Goal: Navigation & Orientation: Find specific page/section

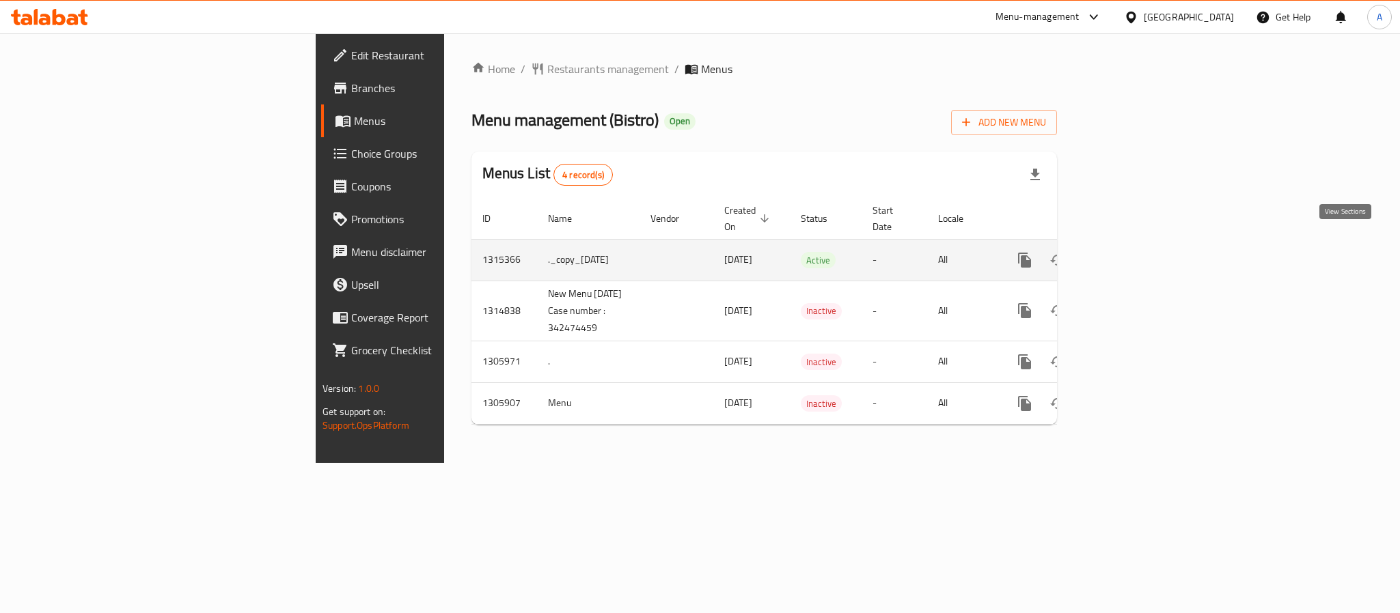
click at [1131, 252] on icon "enhanced table" at bounding box center [1123, 260] width 16 height 16
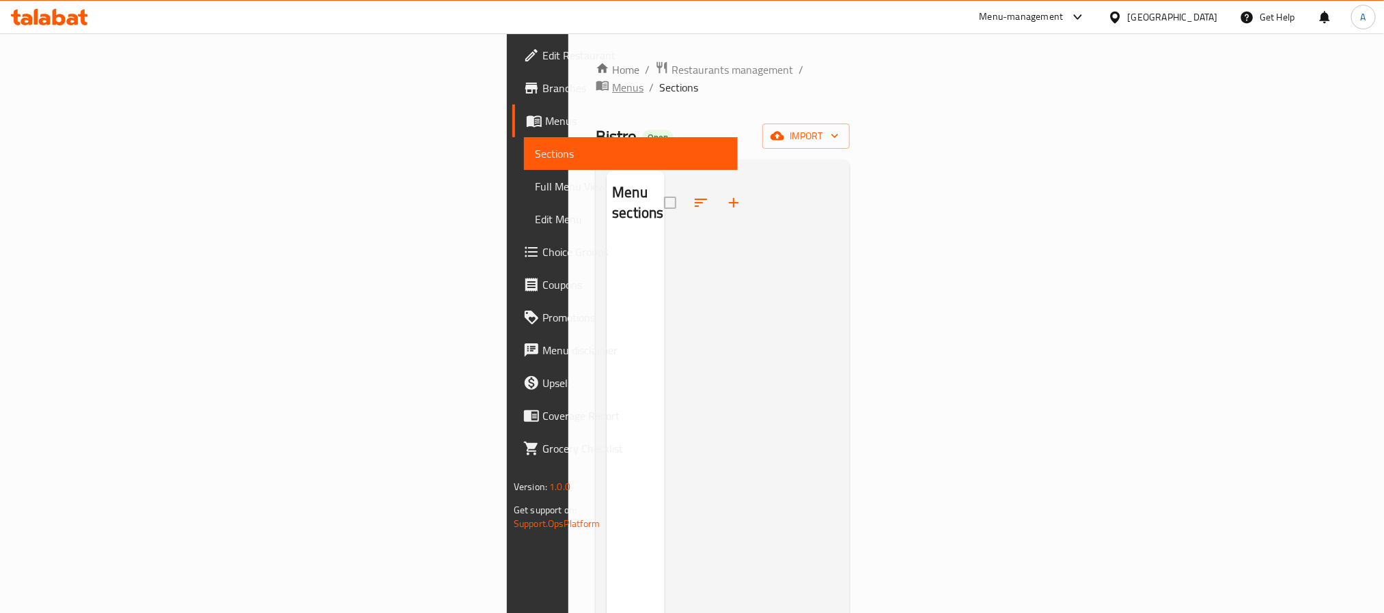
click at [612, 79] on span "Menus" at bounding box center [627, 87] width 31 height 16
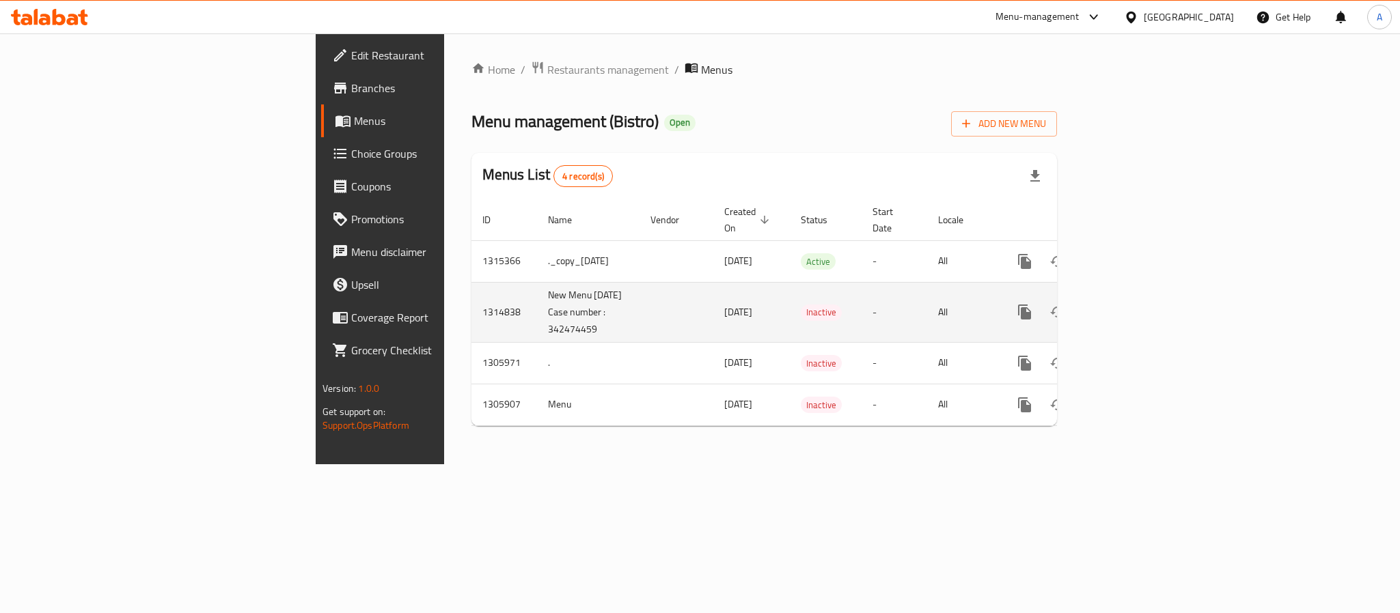
drag, startPoint x: 387, startPoint y: 314, endPoint x: 335, endPoint y: 314, distance: 52.6
click at [537, 314] on td "New Menu 28-9-2025 Case number : 342474459" at bounding box center [588, 312] width 102 height 60
copy td "342474459"
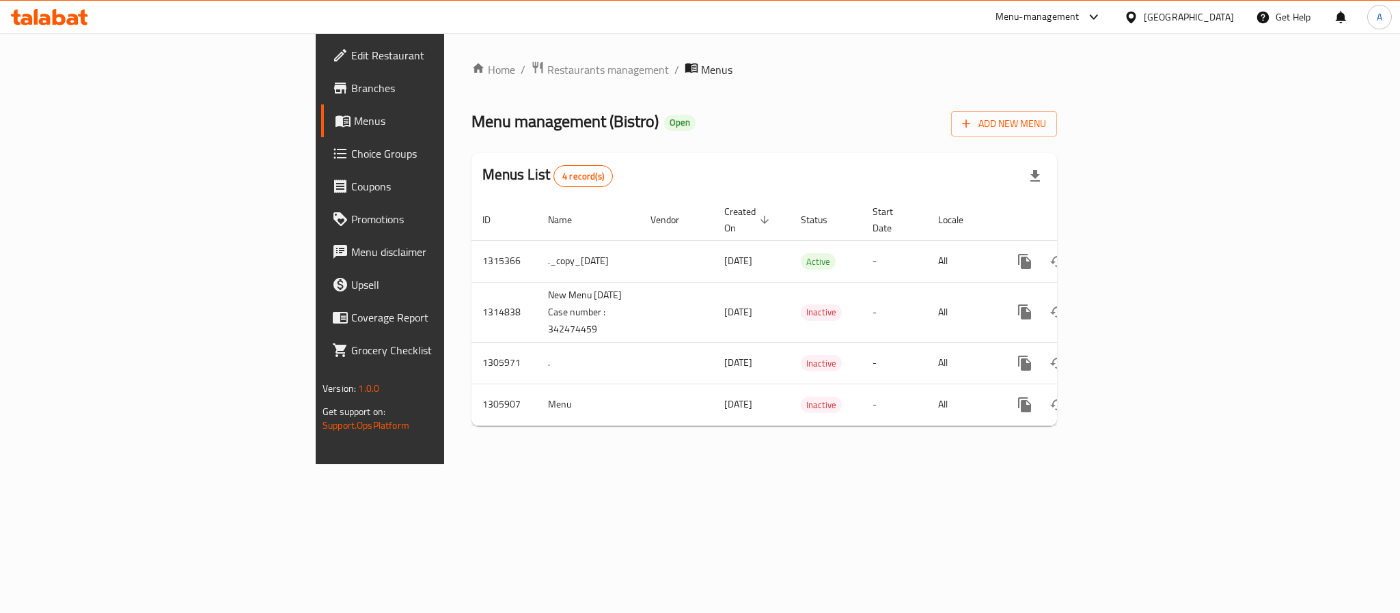
click at [471, 120] on span "Menu management ( Bistro )" at bounding box center [564, 121] width 187 height 31
copy span "Bistro"
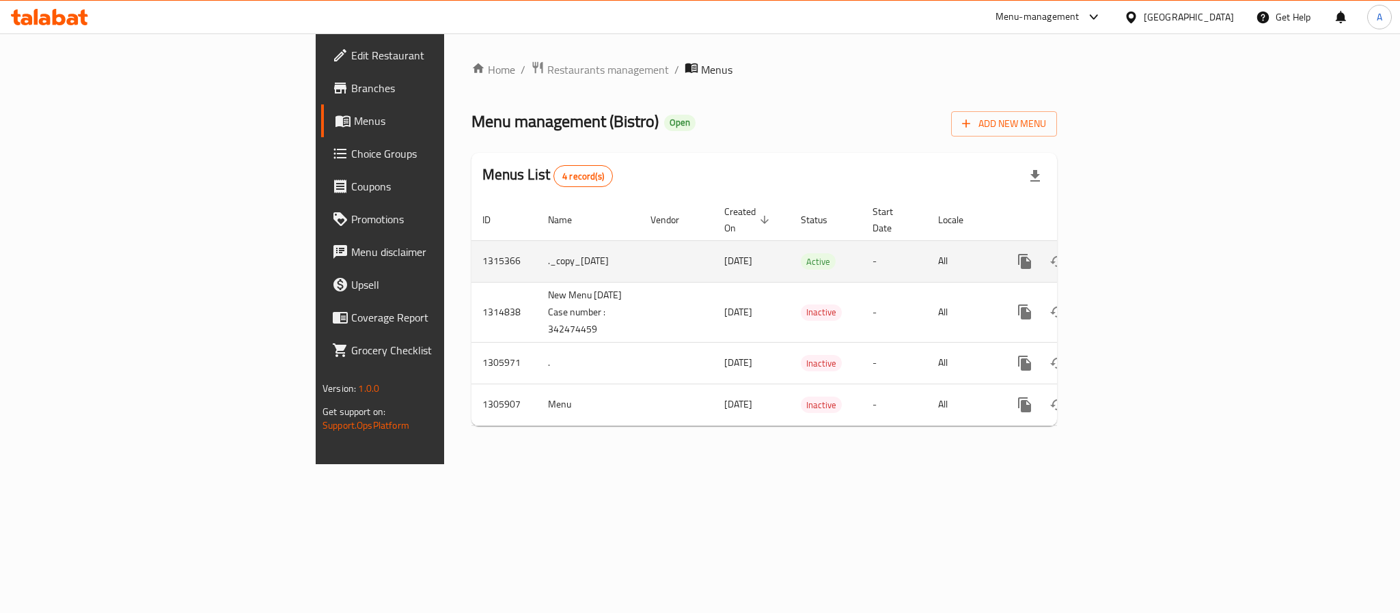
click at [471, 244] on td "1315366" at bounding box center [504, 261] width 66 height 42
copy td "1315366"
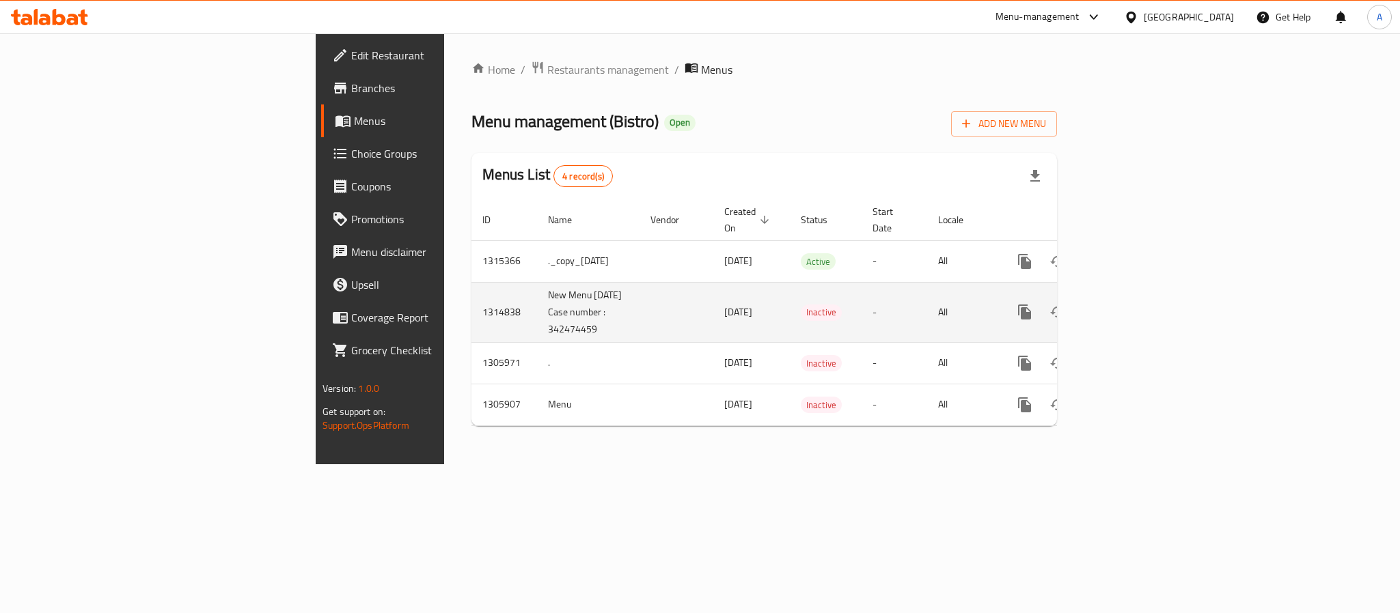
click at [471, 293] on td "1314838" at bounding box center [504, 312] width 66 height 60
click at [1066, 304] on icon "enhanced table" at bounding box center [1057, 312] width 16 height 16
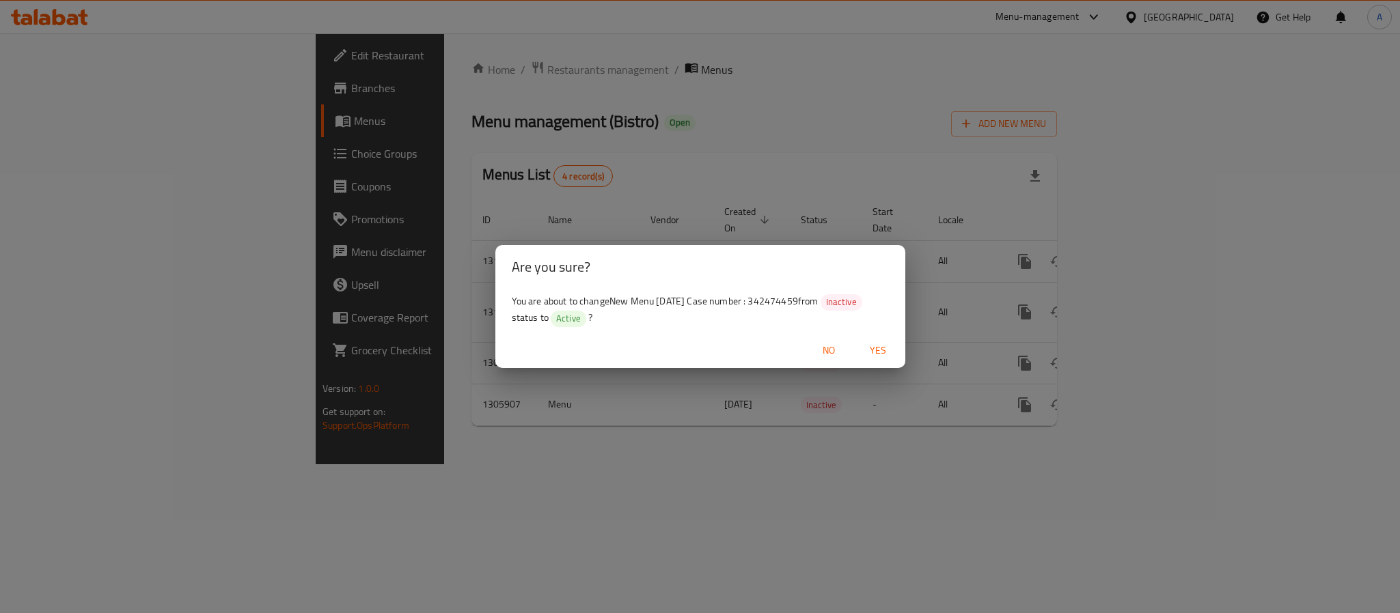
click at [874, 342] on span "Yes" at bounding box center [877, 350] width 33 height 17
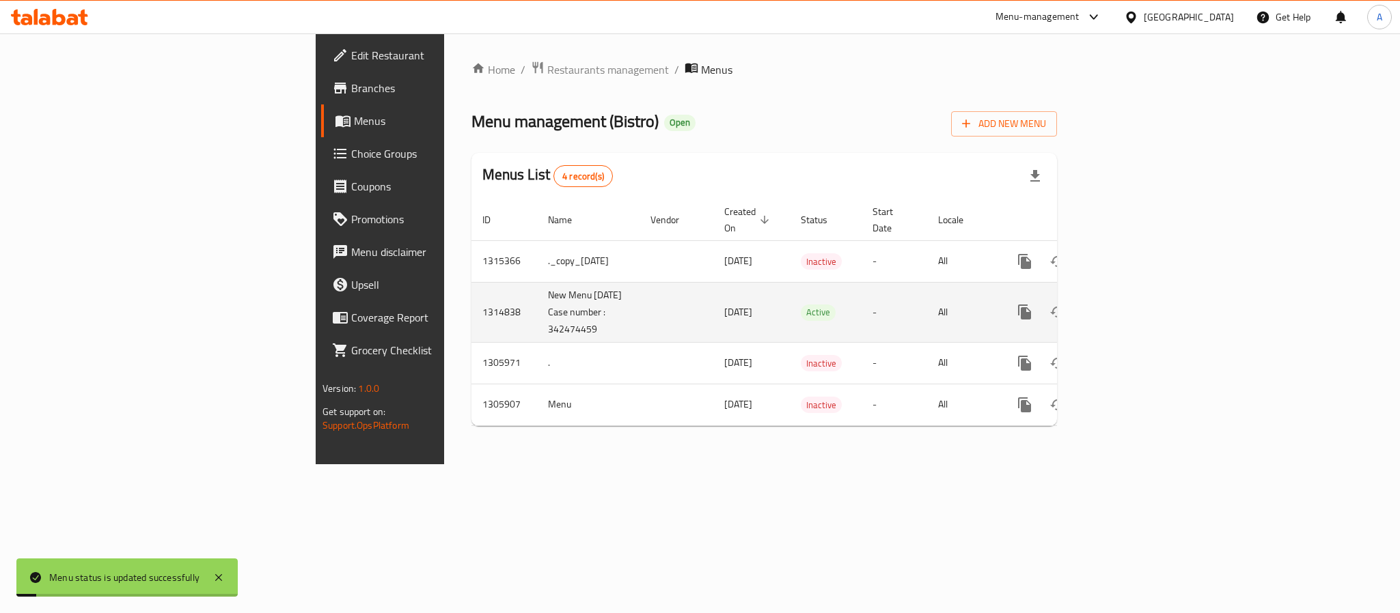
click at [471, 299] on td "1314838" at bounding box center [504, 312] width 66 height 60
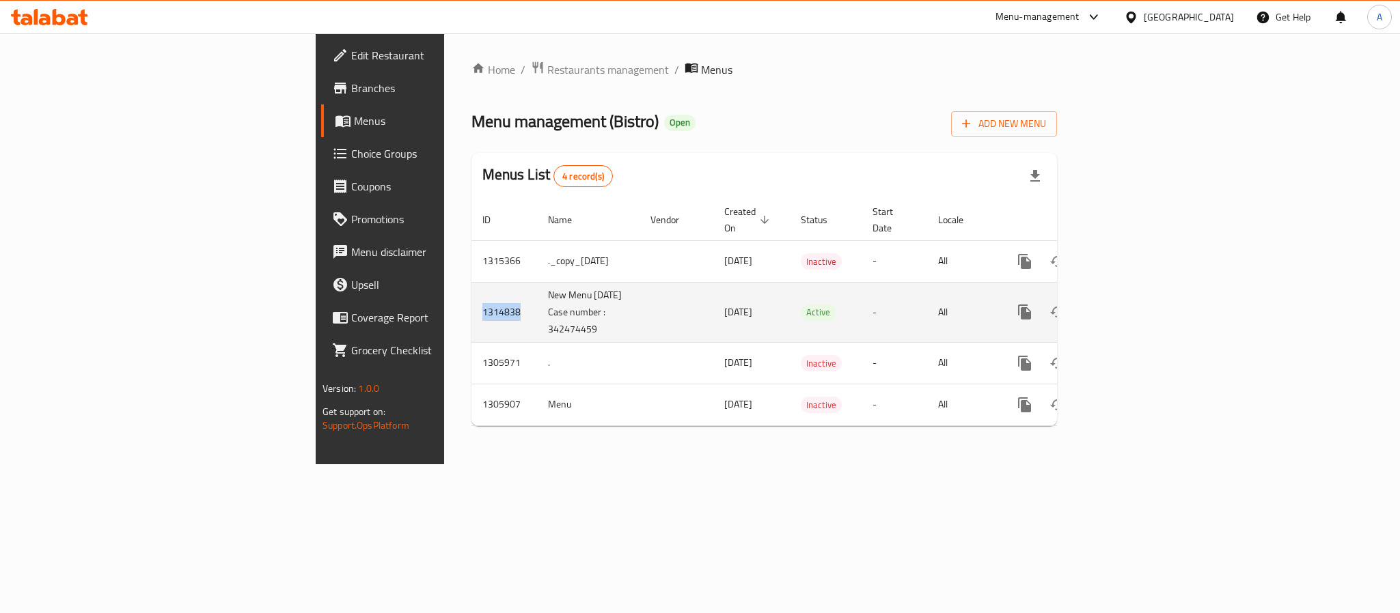
copy td "1314838"
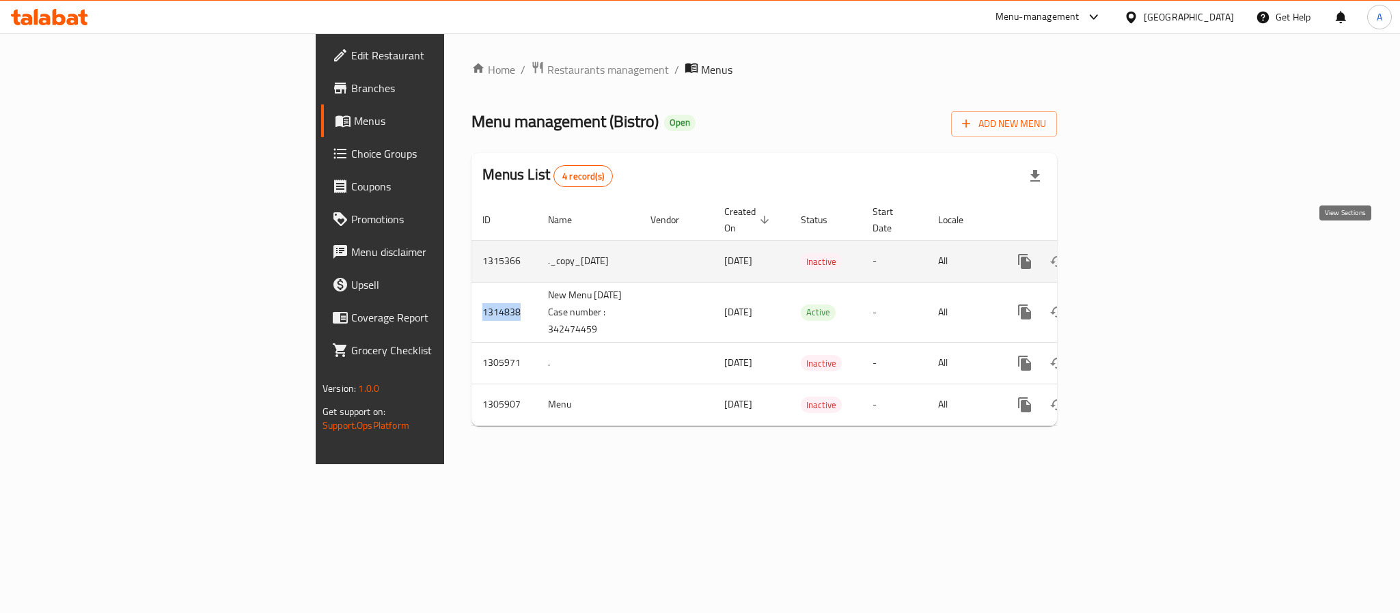
click at [1129, 255] on icon "enhanced table" at bounding box center [1123, 261] width 12 height 12
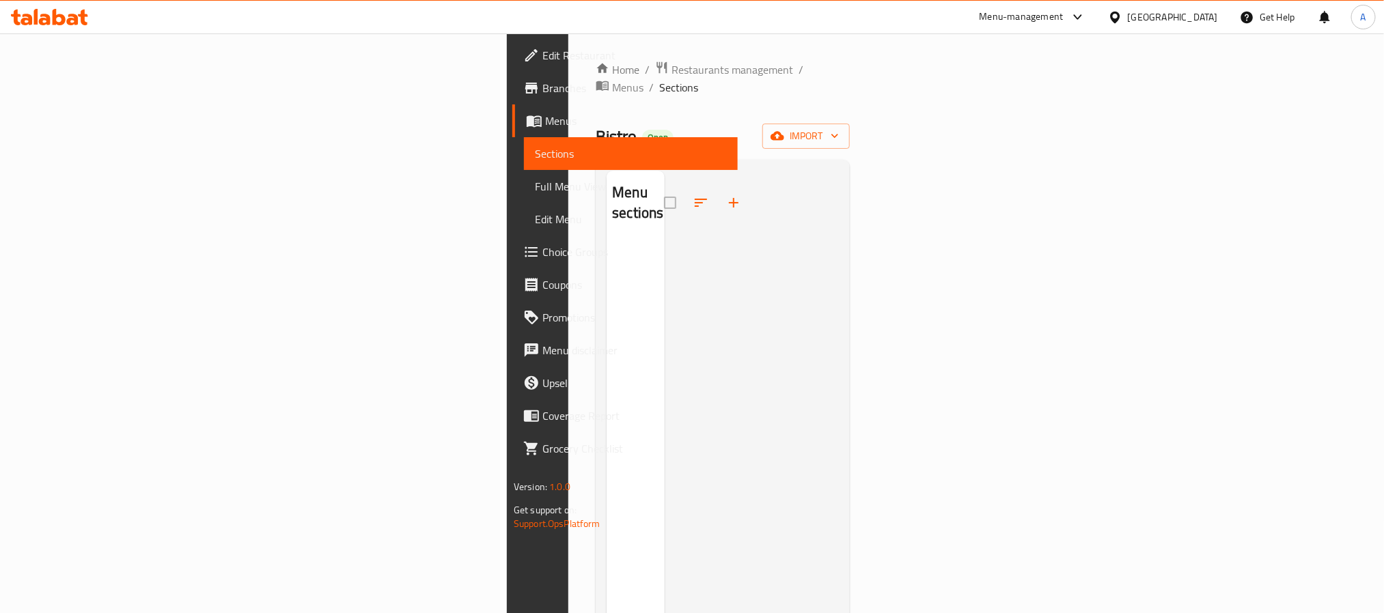
click at [711, 499] on div at bounding box center [752, 477] width 174 height 613
click at [612, 79] on span "Menus" at bounding box center [627, 87] width 31 height 16
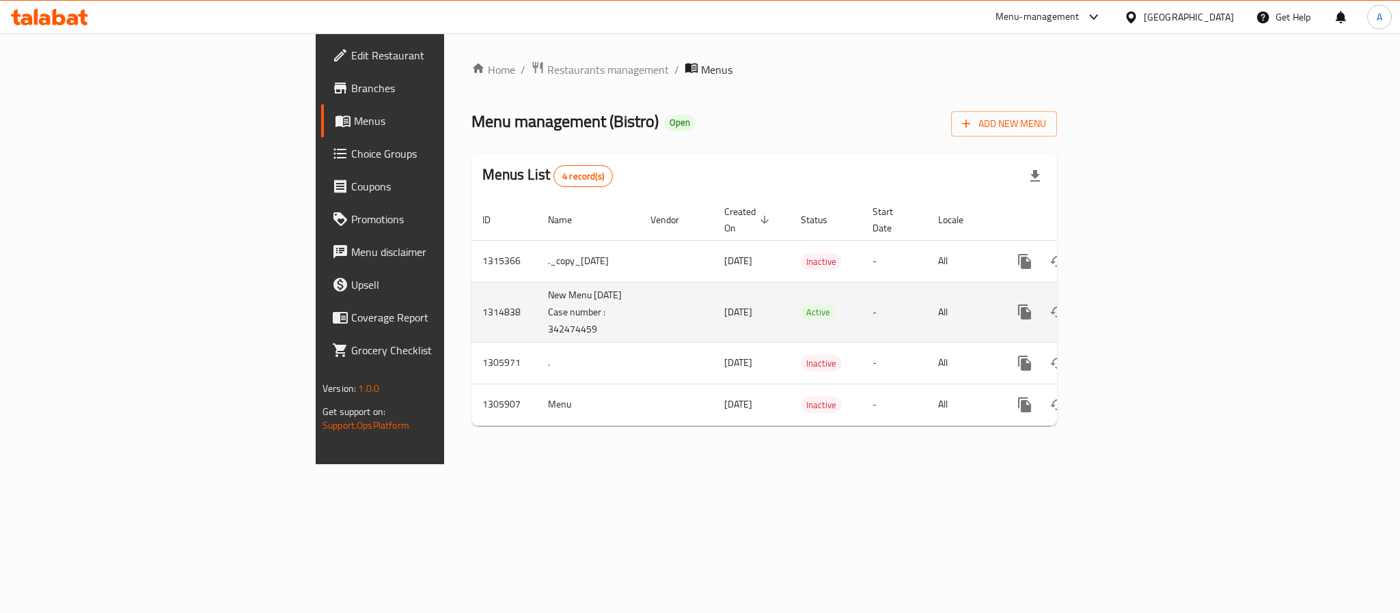
click at [471, 295] on td "1314838" at bounding box center [504, 312] width 66 height 60
copy td "1314838"
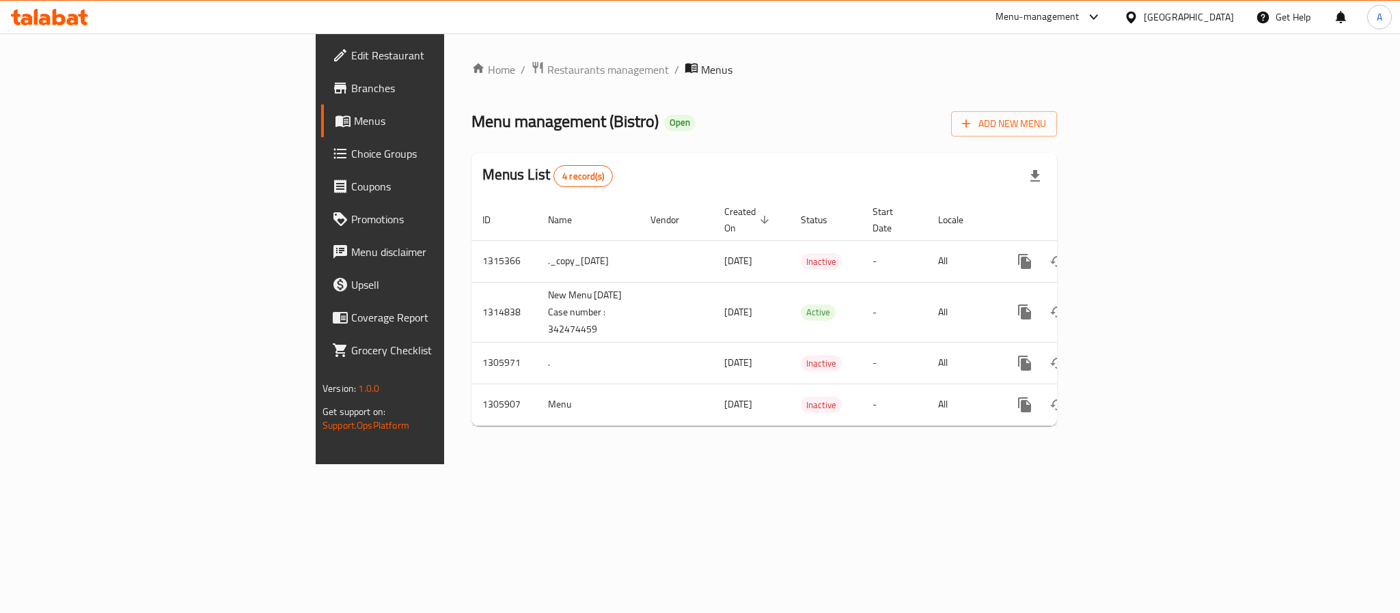
click at [1223, 14] on div "[GEOGRAPHIC_DATA]" at bounding box center [1188, 17] width 90 height 15
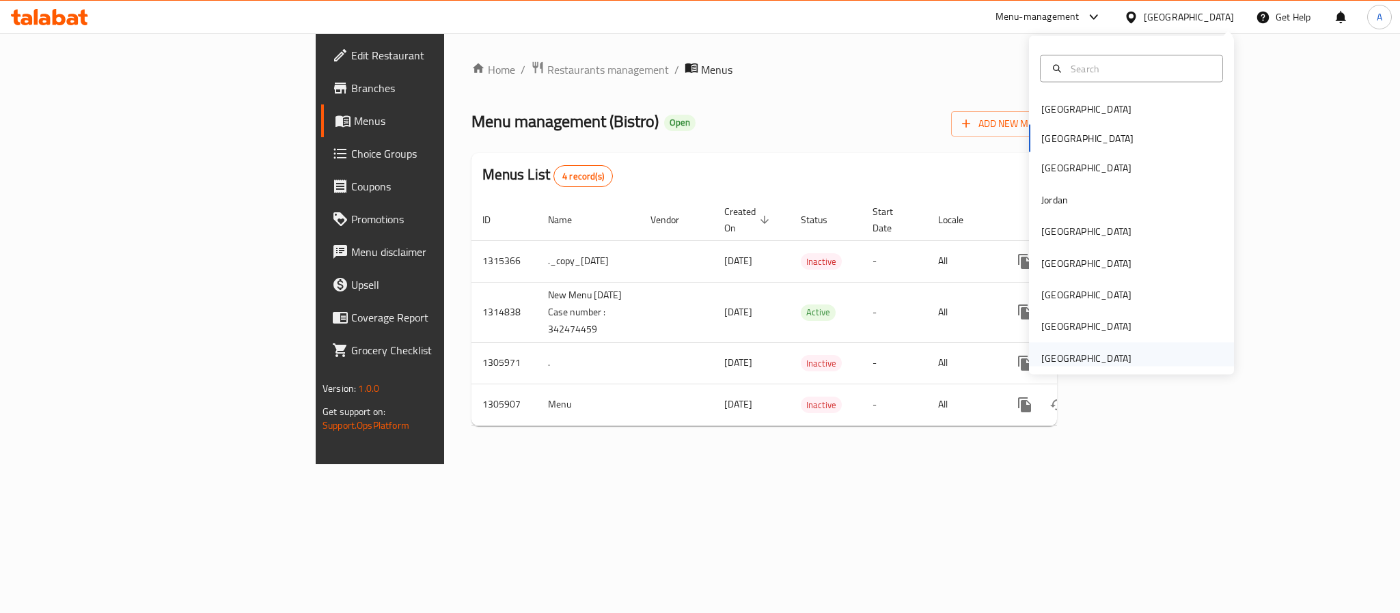
click at [1072, 352] on div "[GEOGRAPHIC_DATA]" at bounding box center [1086, 357] width 90 height 15
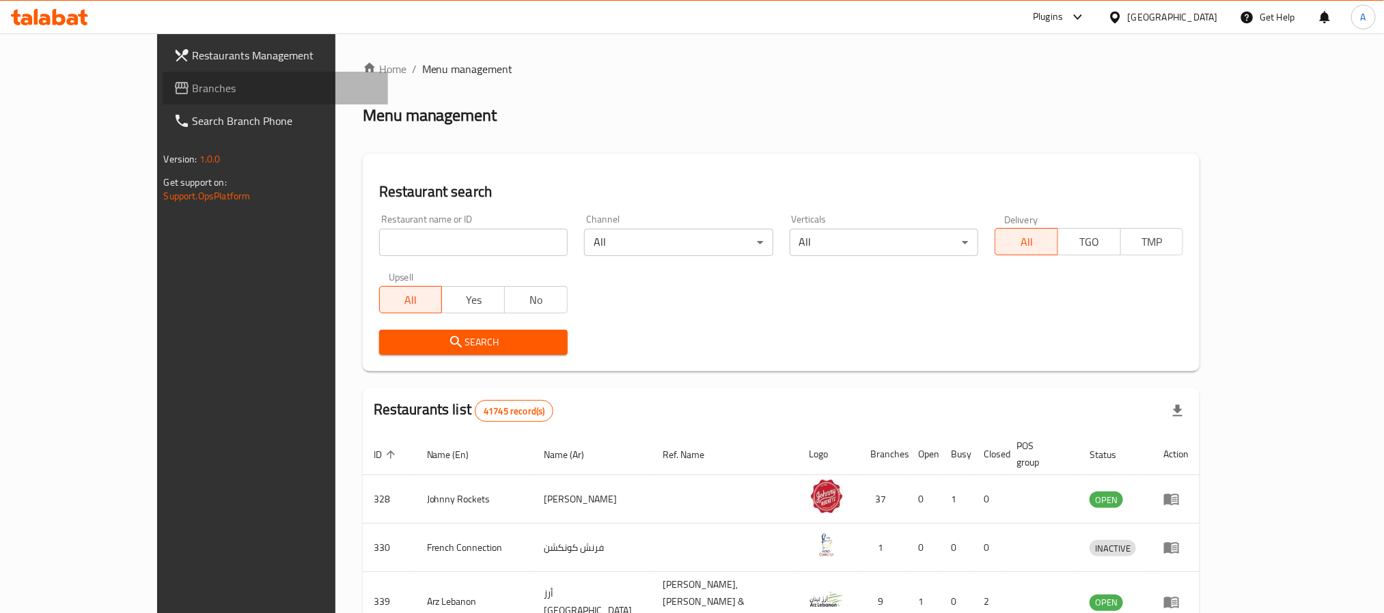
click at [193, 91] on span "Branches" at bounding box center [285, 88] width 184 height 16
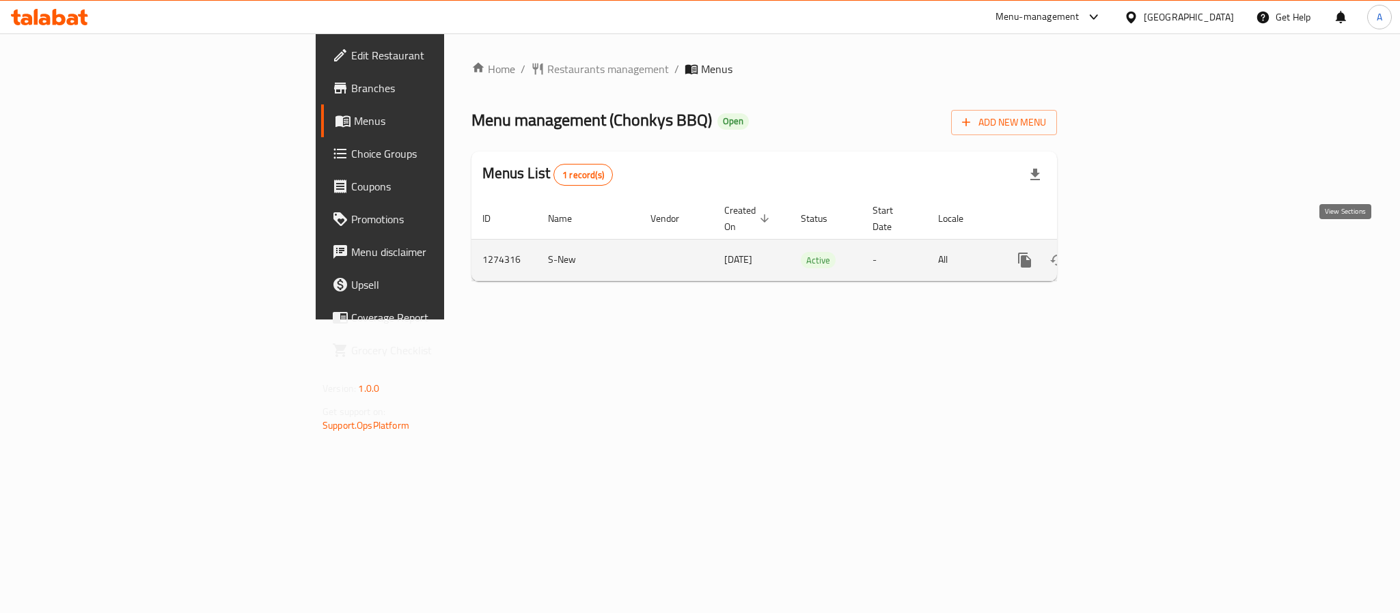
click at [1129, 254] on icon "enhanced table" at bounding box center [1123, 260] width 12 height 12
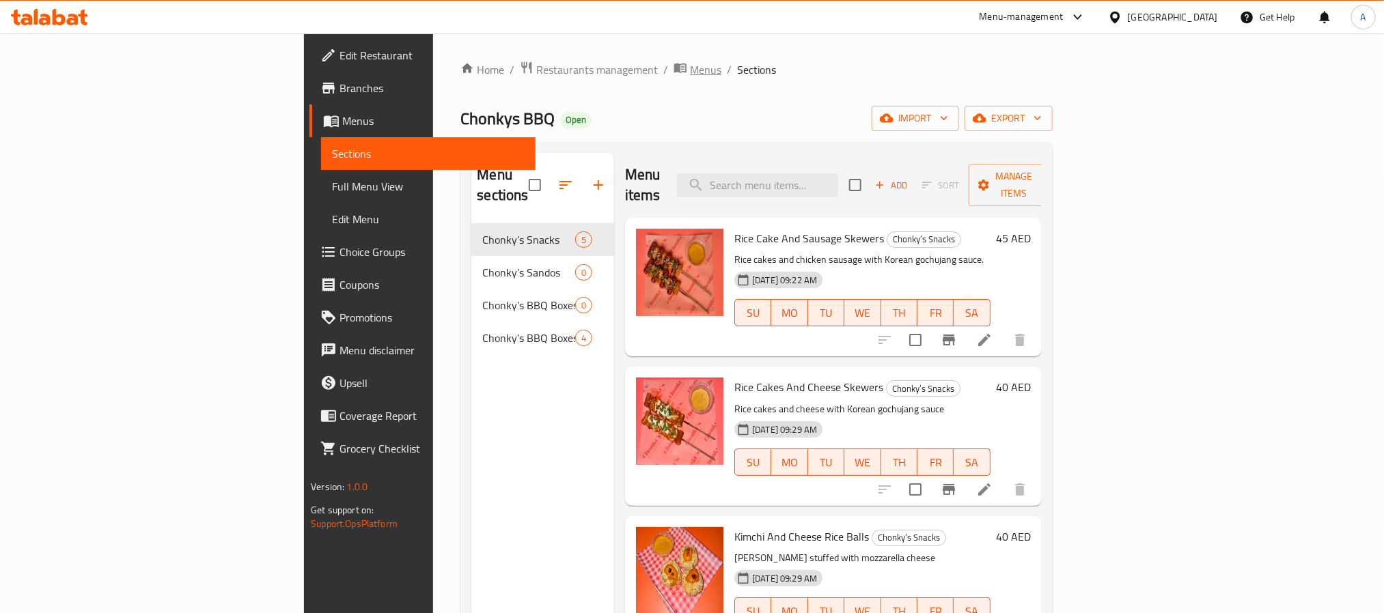
click at [690, 68] on span "Menus" at bounding box center [705, 69] width 31 height 16
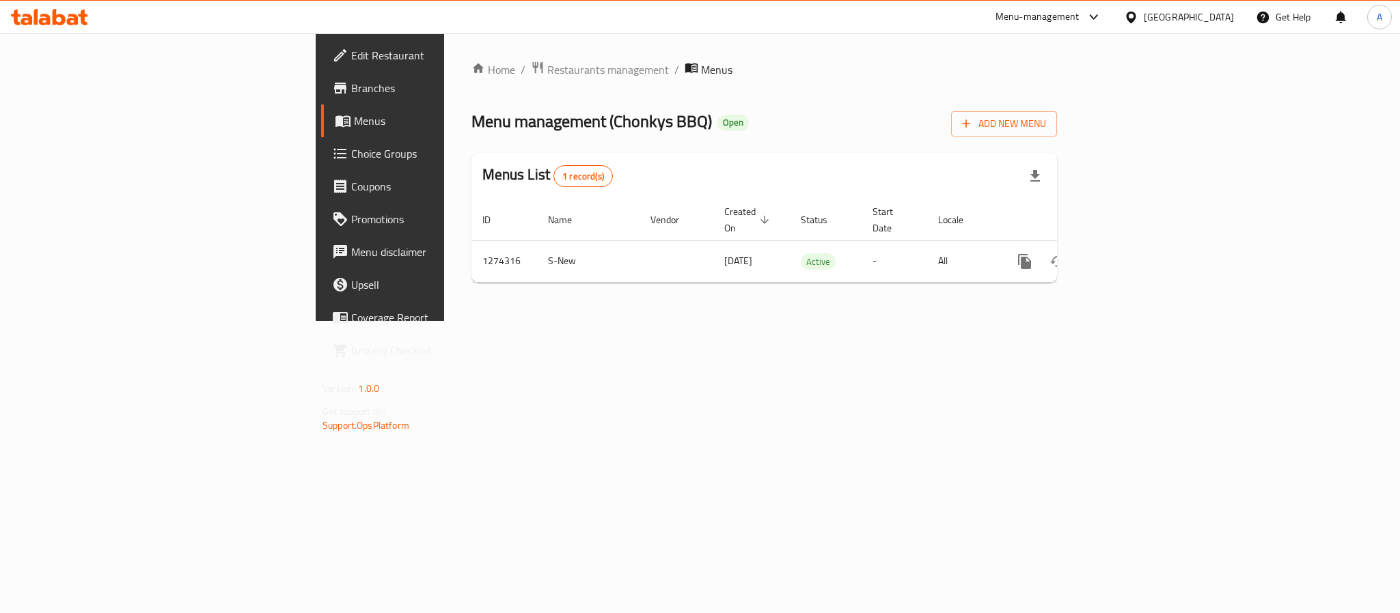
click at [674, 302] on div "Home / Restaurants management / Menus Menu management ( Chonkys BBQ ) Open Add …" at bounding box center [764, 177] width 640 height 288
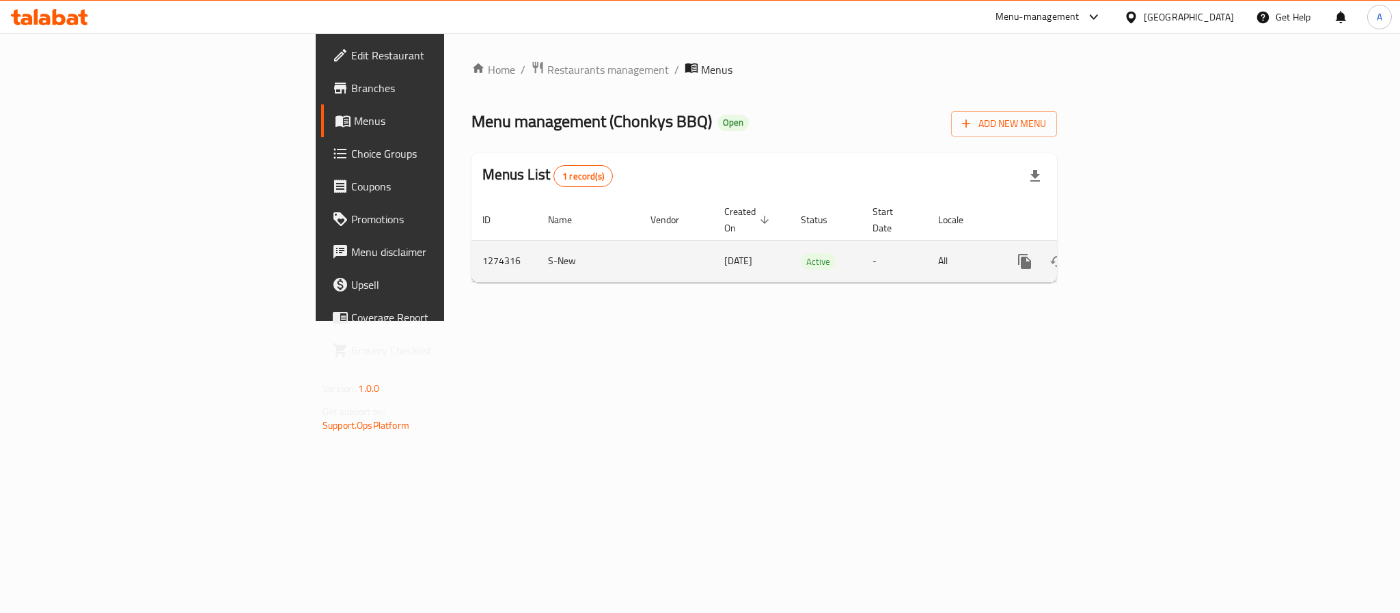
click at [471, 245] on td "1274316" at bounding box center [504, 261] width 66 height 42
copy td "1274316"
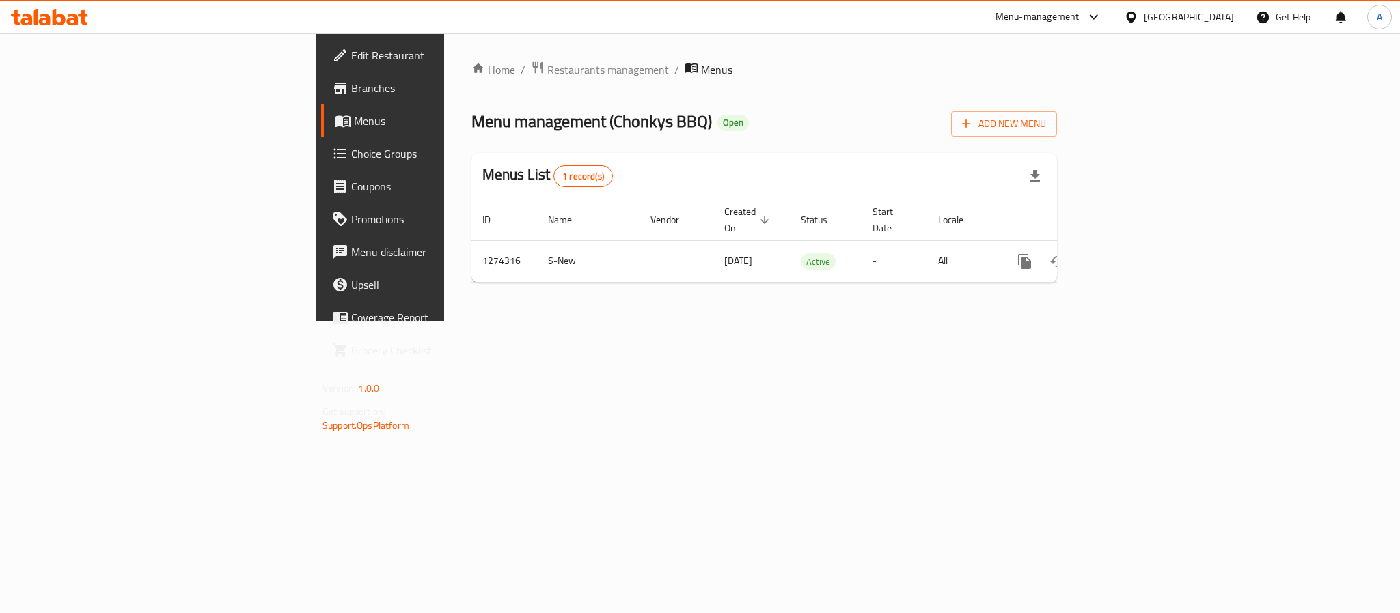
click at [1179, 20] on div "[GEOGRAPHIC_DATA]" at bounding box center [1188, 17] width 90 height 15
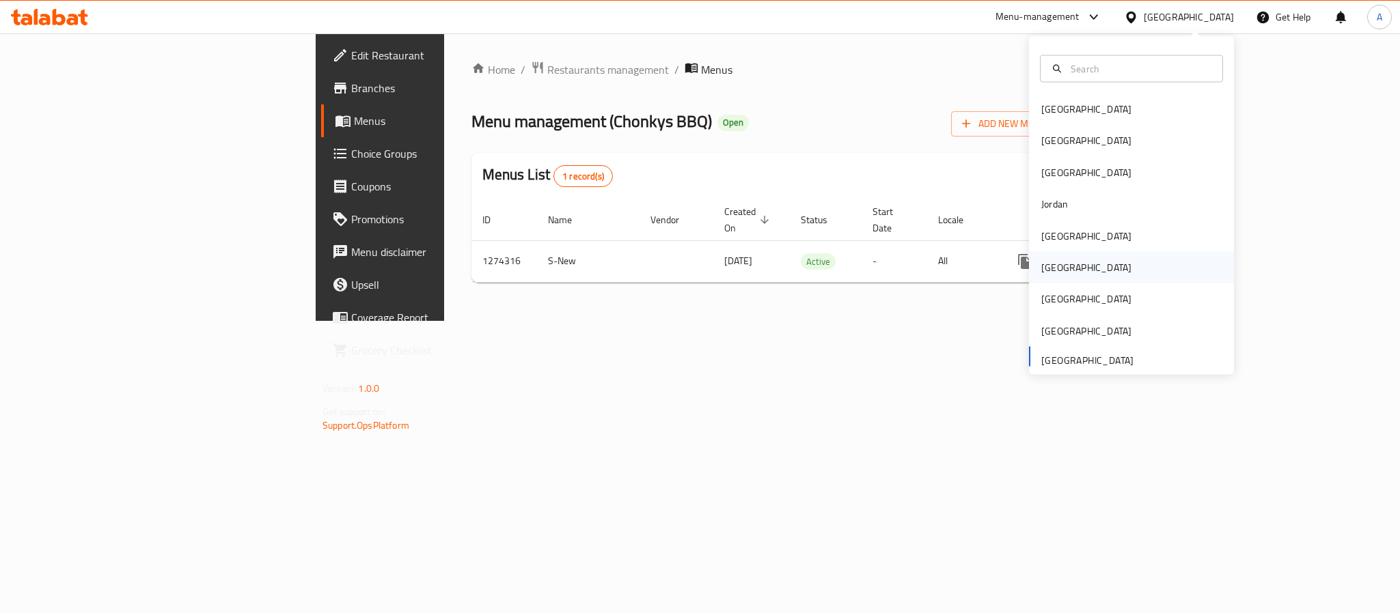
click at [1056, 266] on div "[GEOGRAPHIC_DATA]" at bounding box center [1086, 267] width 112 height 31
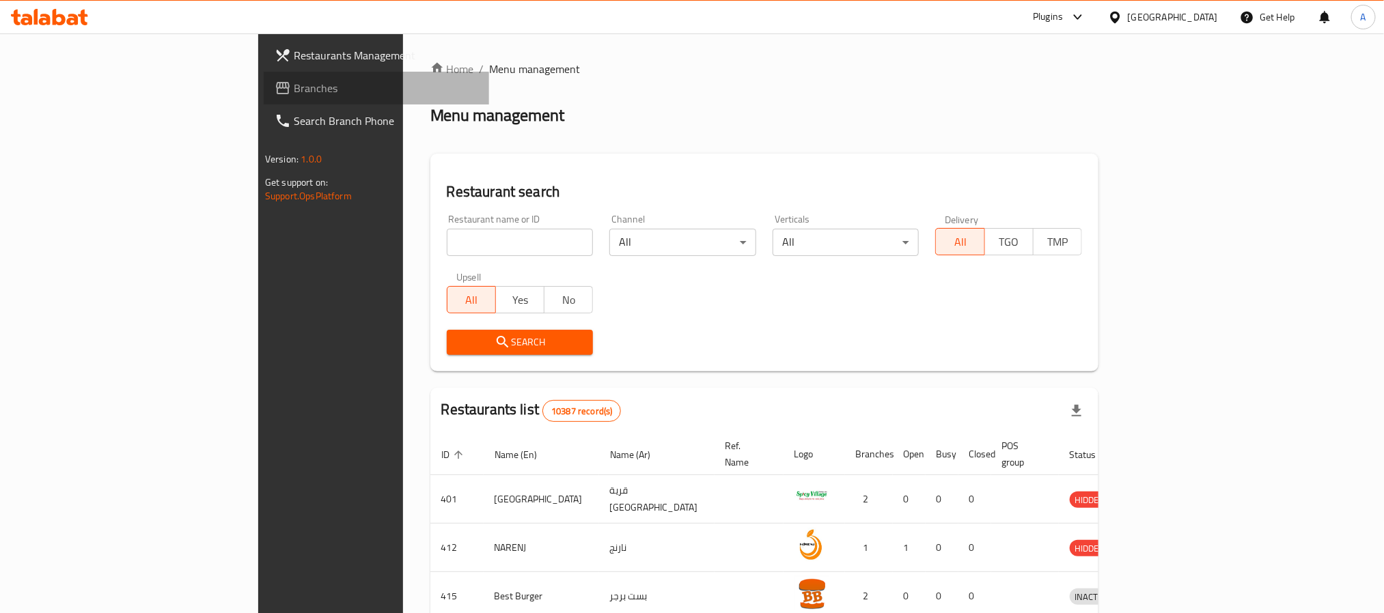
click at [276, 88] on icon at bounding box center [283, 88] width 14 height 12
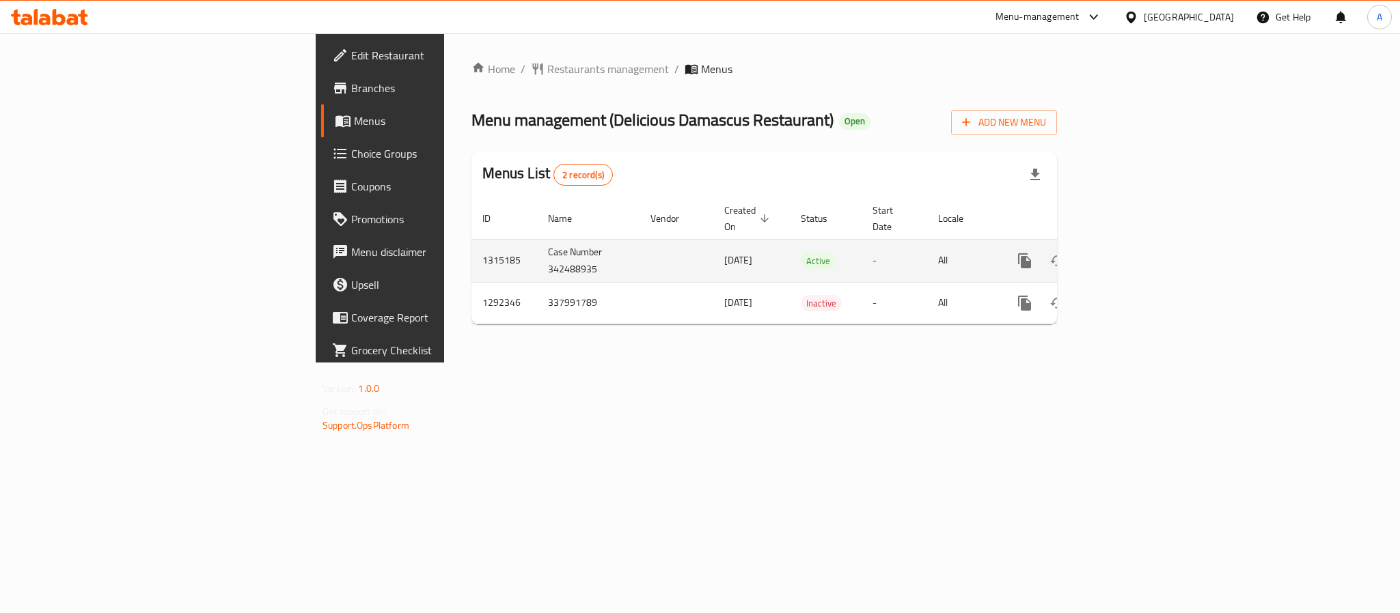
click at [471, 247] on td "1315185" at bounding box center [504, 260] width 66 height 43
copy td "1315185"
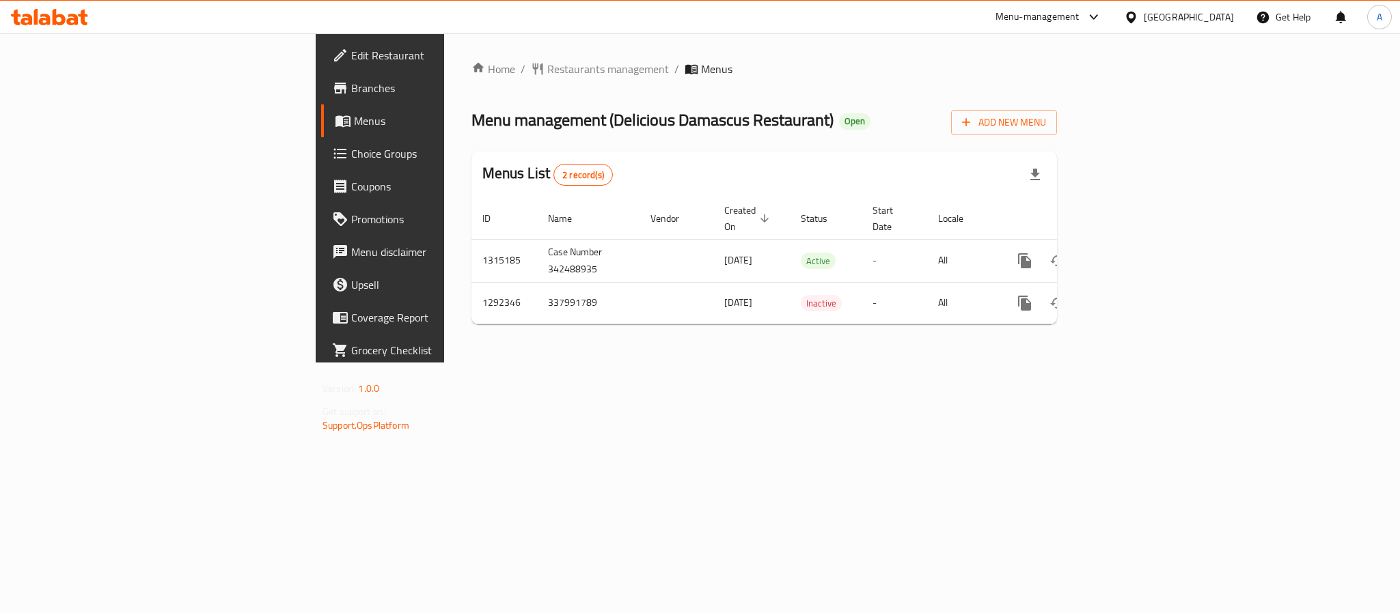
click at [1204, 18] on div "[GEOGRAPHIC_DATA]" at bounding box center [1188, 17] width 90 height 15
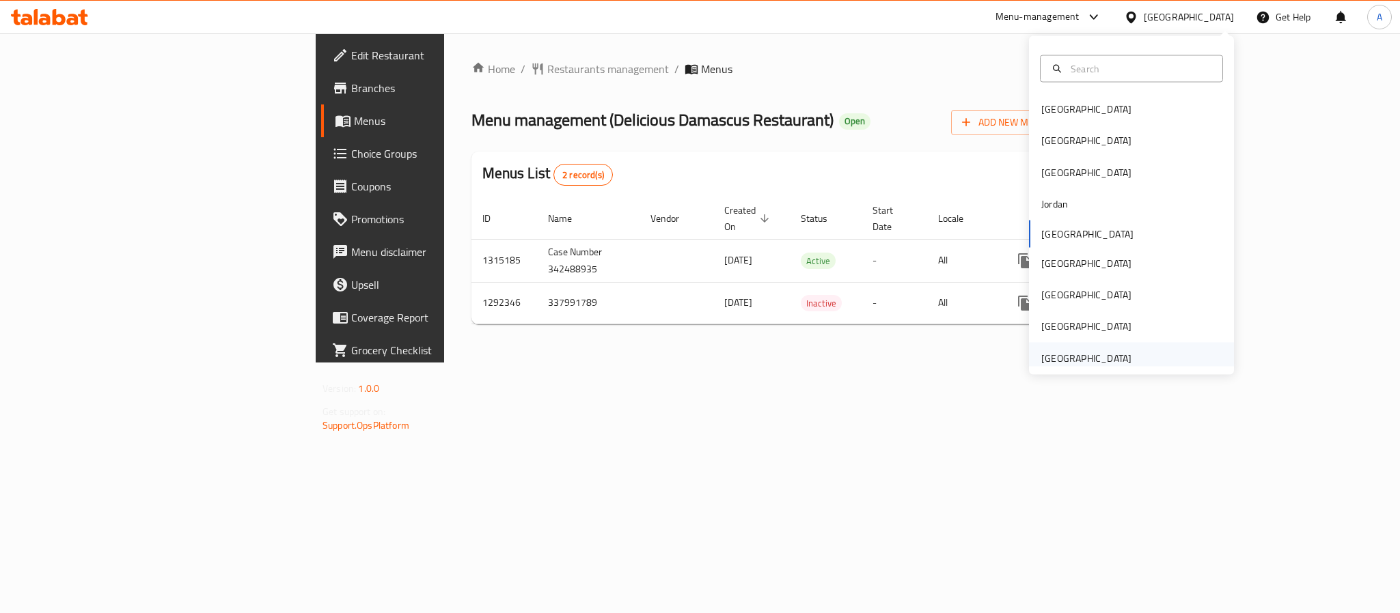
click at [1066, 359] on div "[GEOGRAPHIC_DATA]" at bounding box center [1086, 357] width 90 height 15
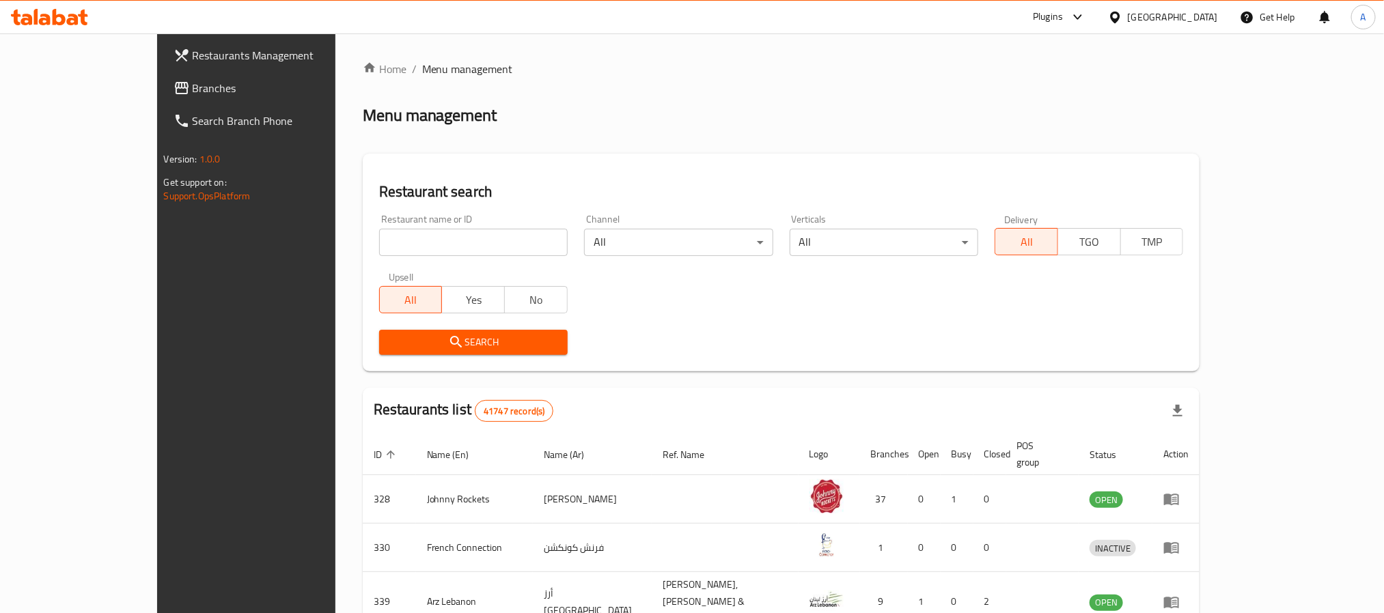
click at [193, 86] on span "Branches" at bounding box center [285, 88] width 184 height 16
